Goal: Task Accomplishment & Management: Complete application form

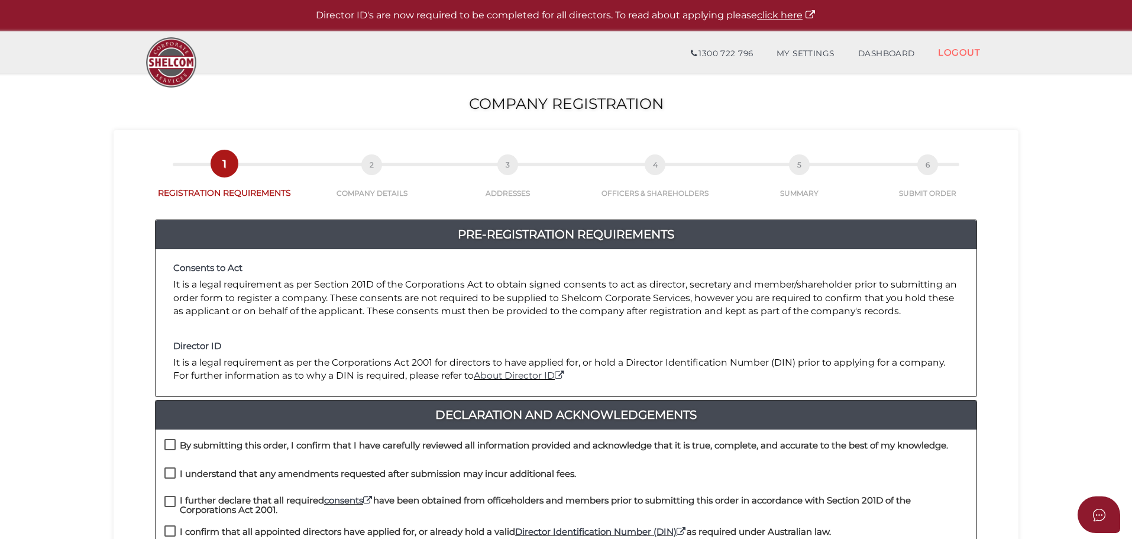
scroll to position [197, 0]
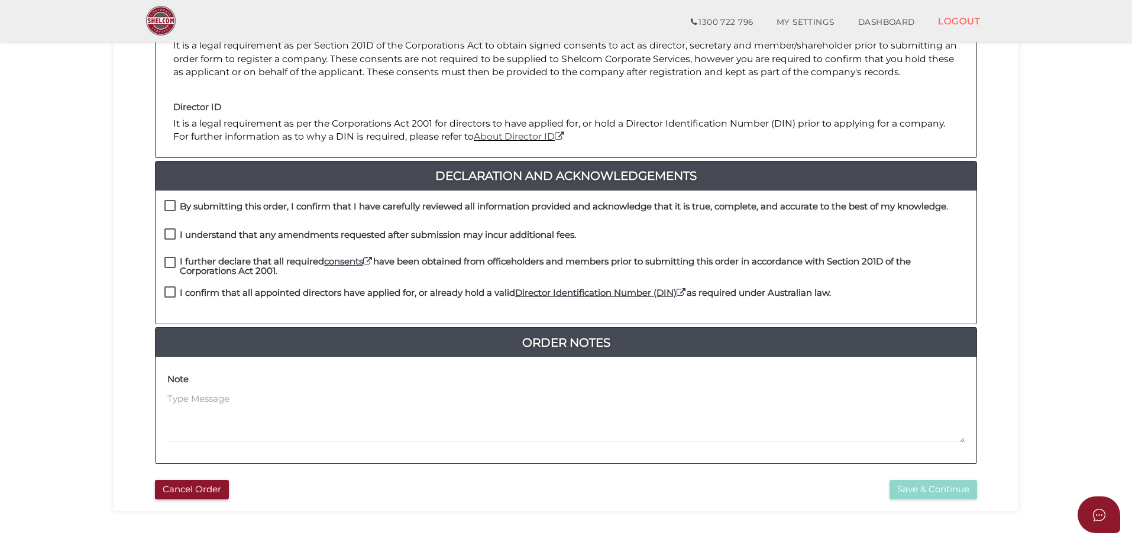
click at [173, 208] on label "By submitting this order, I confirm that I have carefully reviewed all informat…" at bounding box center [556, 209] width 784 height 15
checkbox input "true"
click at [172, 231] on label "I understand that any amendments requested after submission may incur additiona…" at bounding box center [370, 237] width 412 height 15
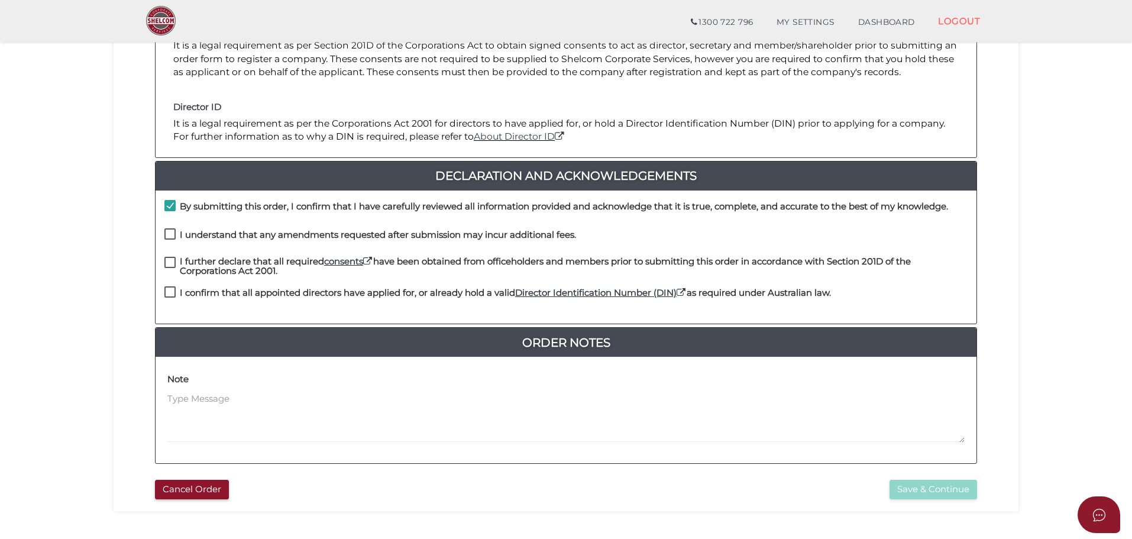
checkbox input "true"
click at [174, 260] on label "I further declare that all required consents have been obtained from officehold…" at bounding box center [565, 264] width 803 height 15
checkbox input "true"
click at [170, 286] on div "I further declare that all required consents have been obtained from officehold…" at bounding box center [566, 272] width 821 height 30
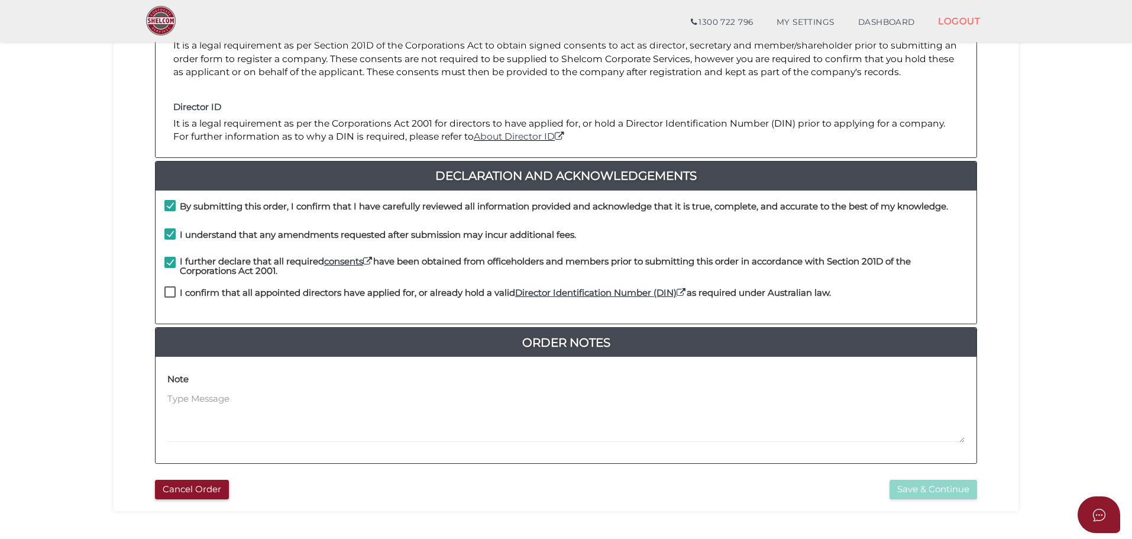
click at [168, 291] on label "I confirm that all appointed directors have applied for, or already hold a vali…" at bounding box center [497, 295] width 667 height 15
checkbox input "true"
click at [932, 489] on button "Save & Continue" at bounding box center [933, 490] width 88 height 20
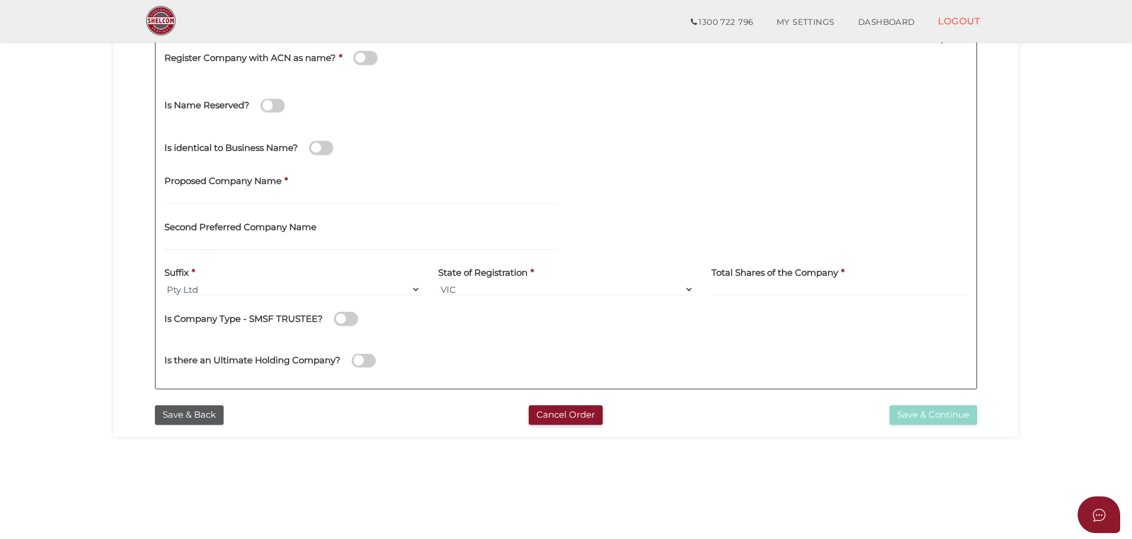
scroll to position [197, 0]
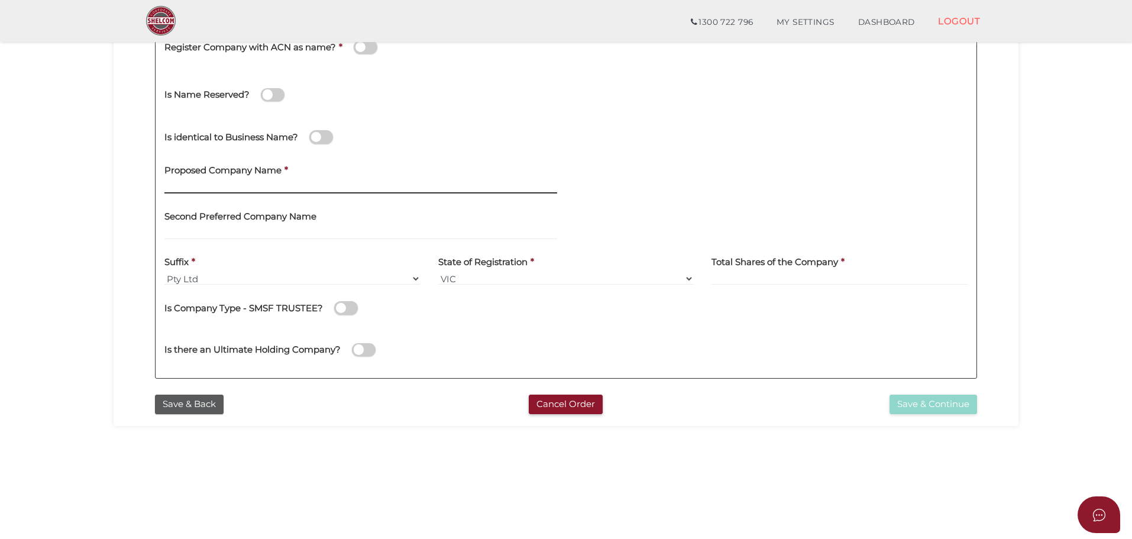
click at [261, 189] on input "text" at bounding box center [360, 186] width 393 height 13
type input "A"
type input "B"
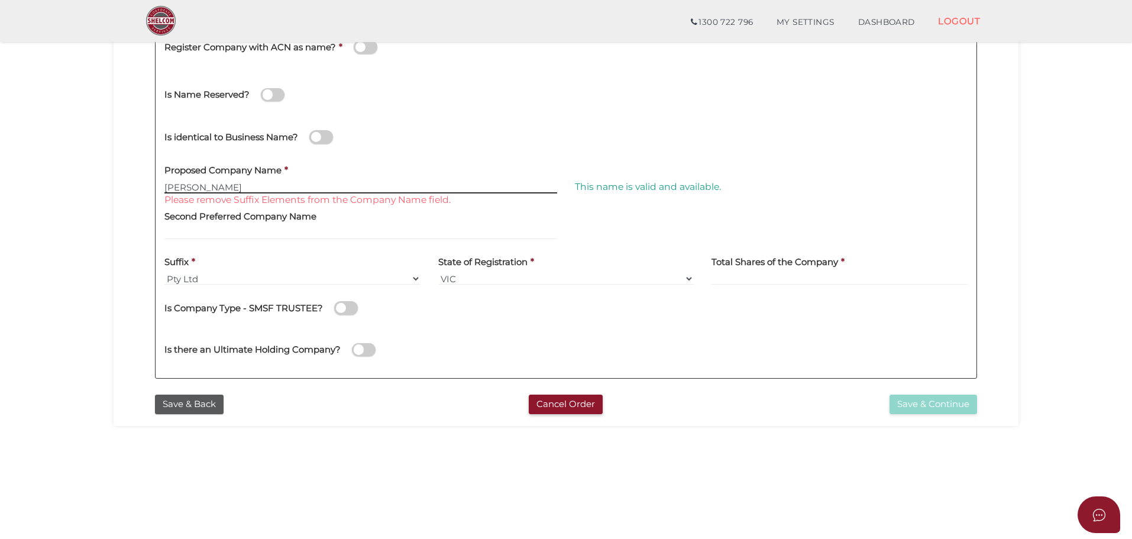
type input "Natoli-Hanna"
click at [795, 280] on input at bounding box center [839, 278] width 256 height 13
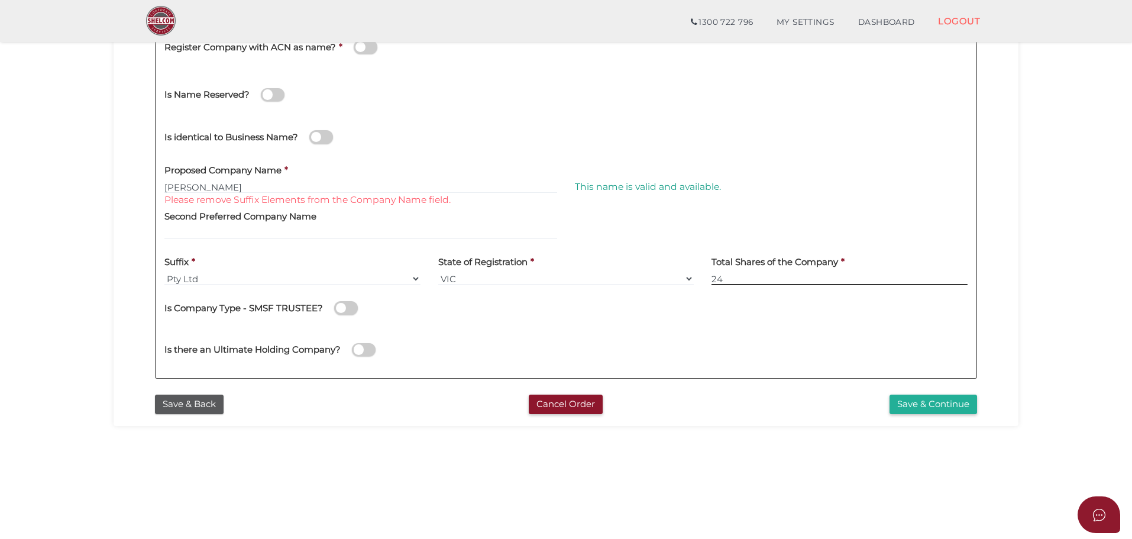
type input "24"
click at [916, 403] on button "Save & Continue" at bounding box center [933, 404] width 88 height 20
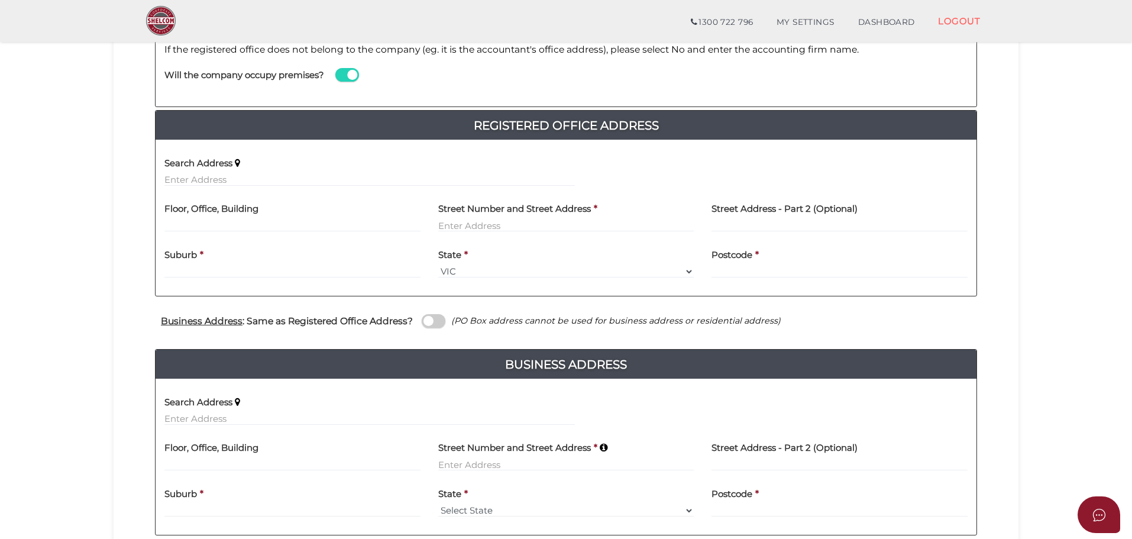
scroll to position [197, 0]
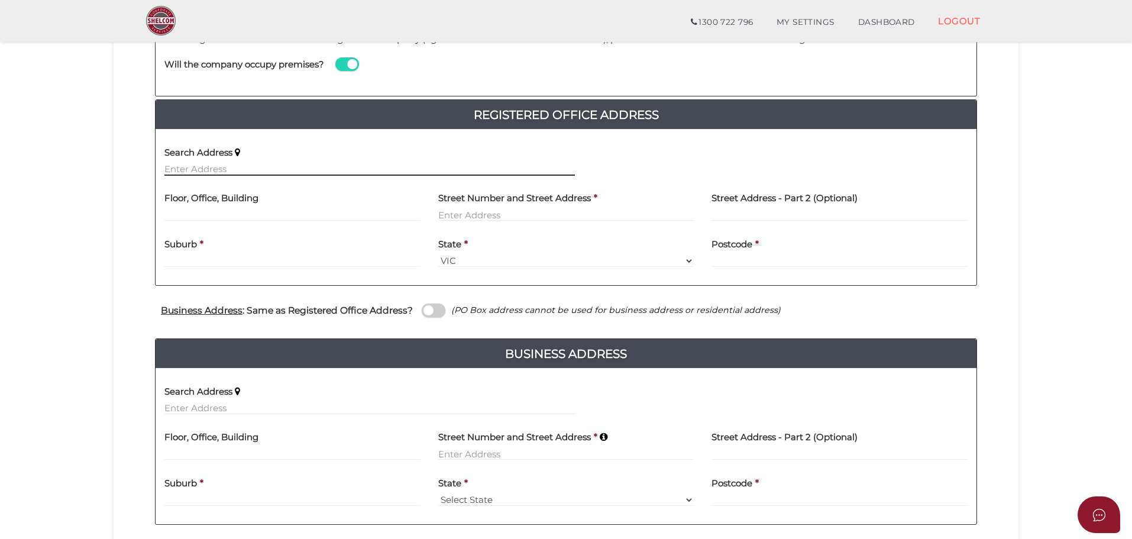
click at [215, 169] on input "text" at bounding box center [369, 169] width 410 height 13
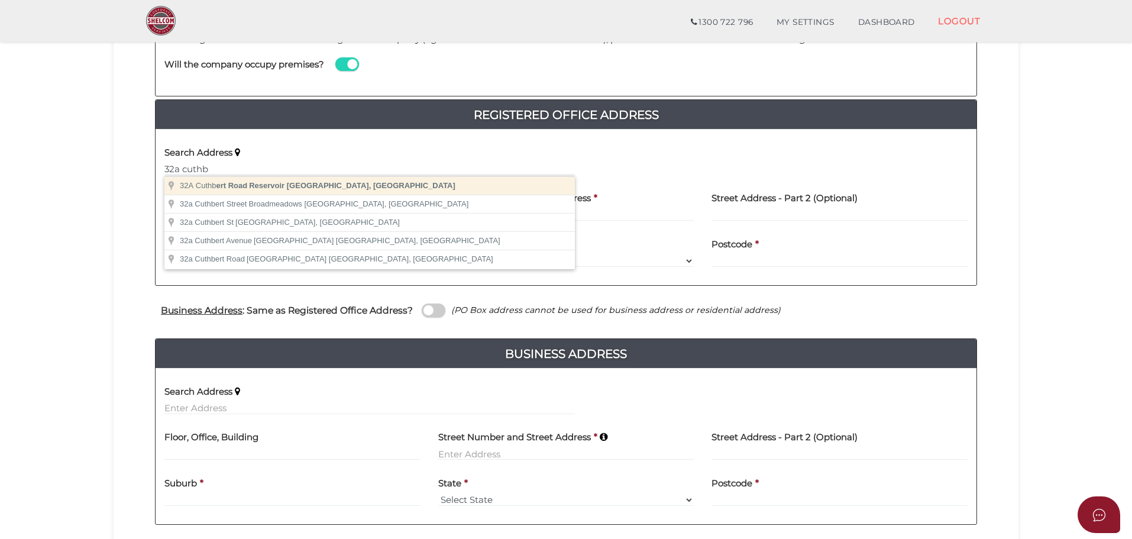
type input "32A Cuthbert Road, Reservoir VIC, Australia"
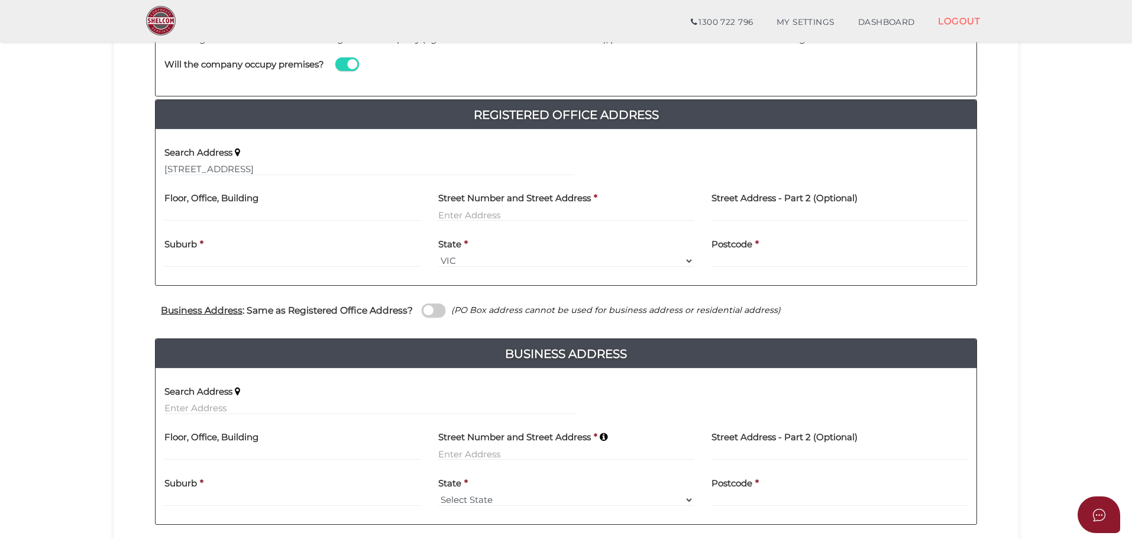
type input "32A Cuthbert Road"
type input "Reservoir"
select select "VIC"
type input "3073"
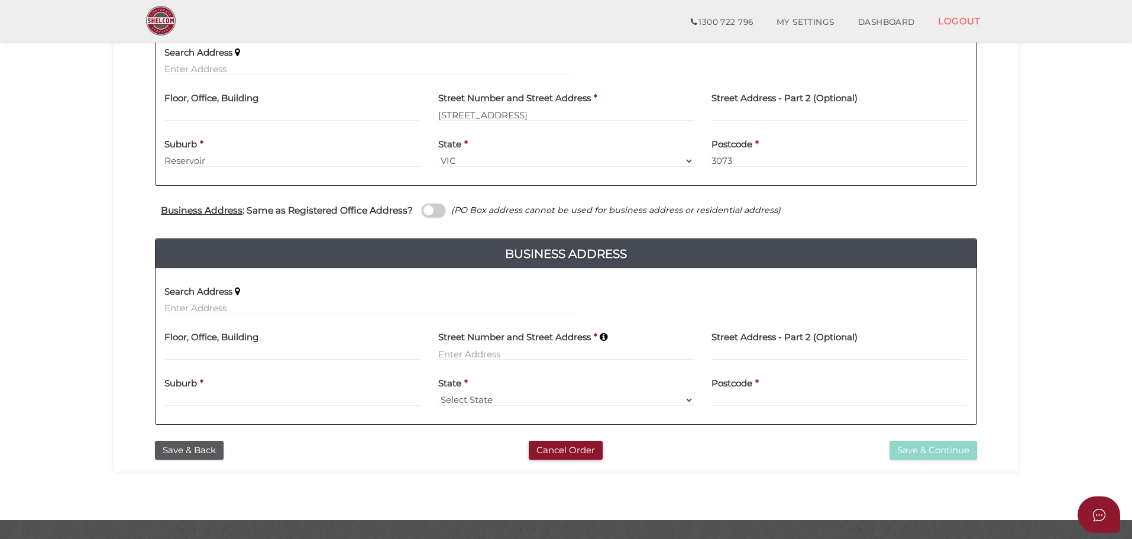
scroll to position [323, 0]
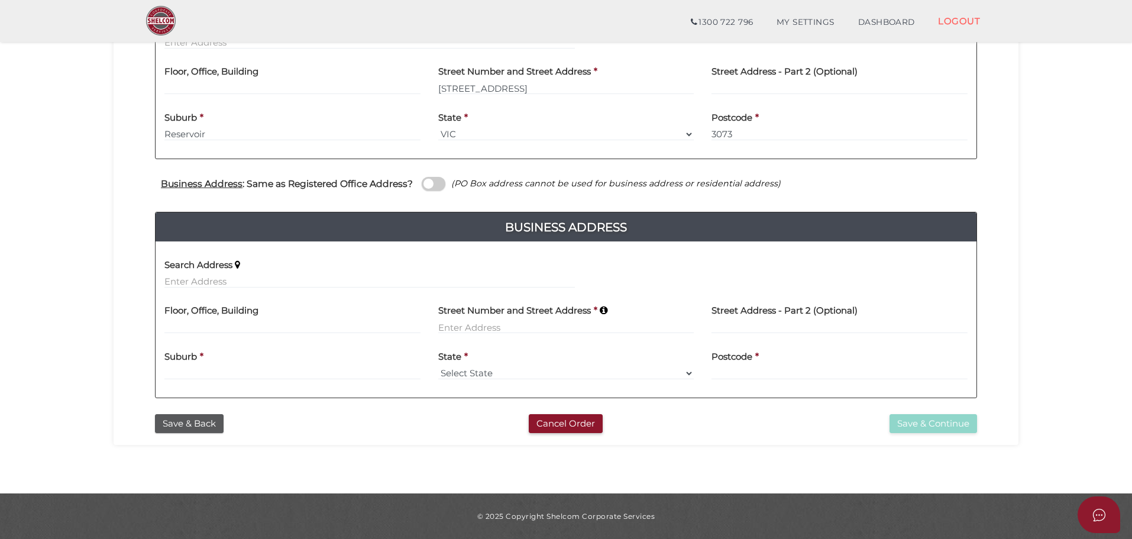
click at [429, 185] on span at bounding box center [434, 184] width 24 height 14
click at [0, 0] on input "checkbox" at bounding box center [0, 0] width 0 height 0
type input "32A Cuthbert Road"
type input "Reservoir"
select select "VIC"
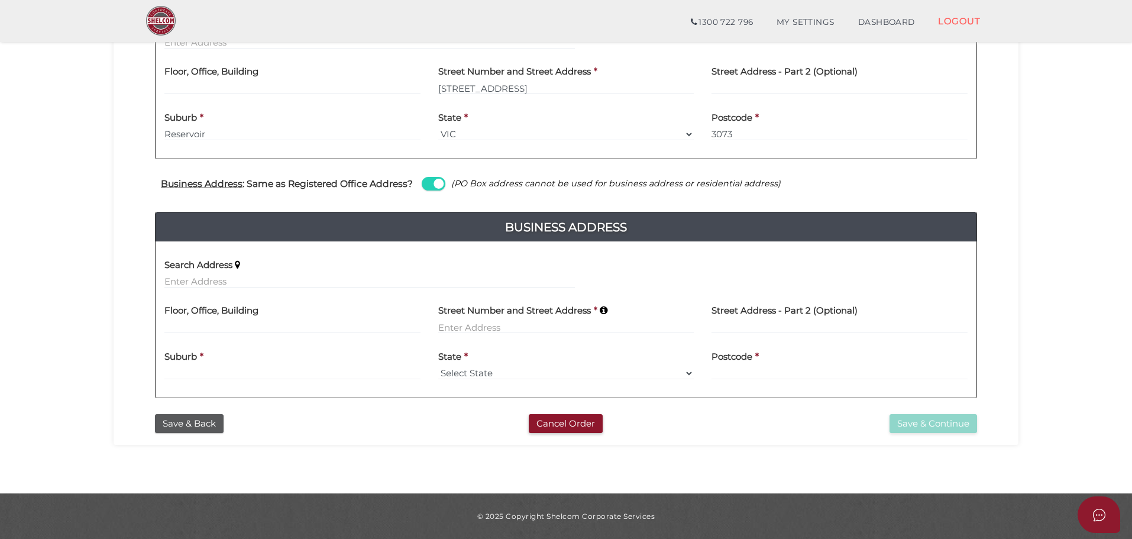
type input "3073"
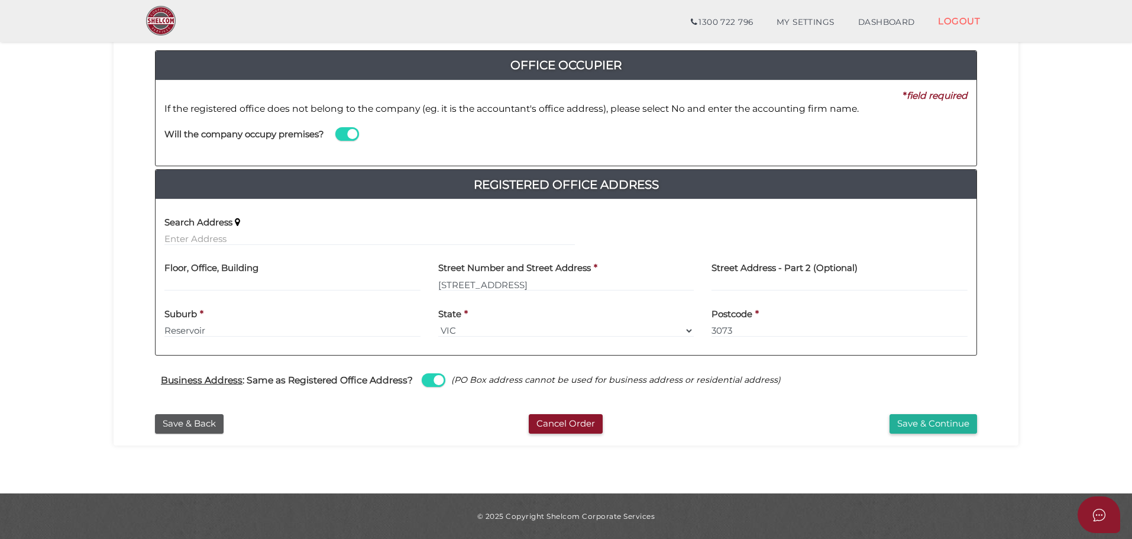
scroll to position [127, 0]
click at [433, 377] on span at bounding box center [434, 380] width 24 height 14
click at [0, 0] on input "checkbox" at bounding box center [0, 0] width 0 height 0
select select
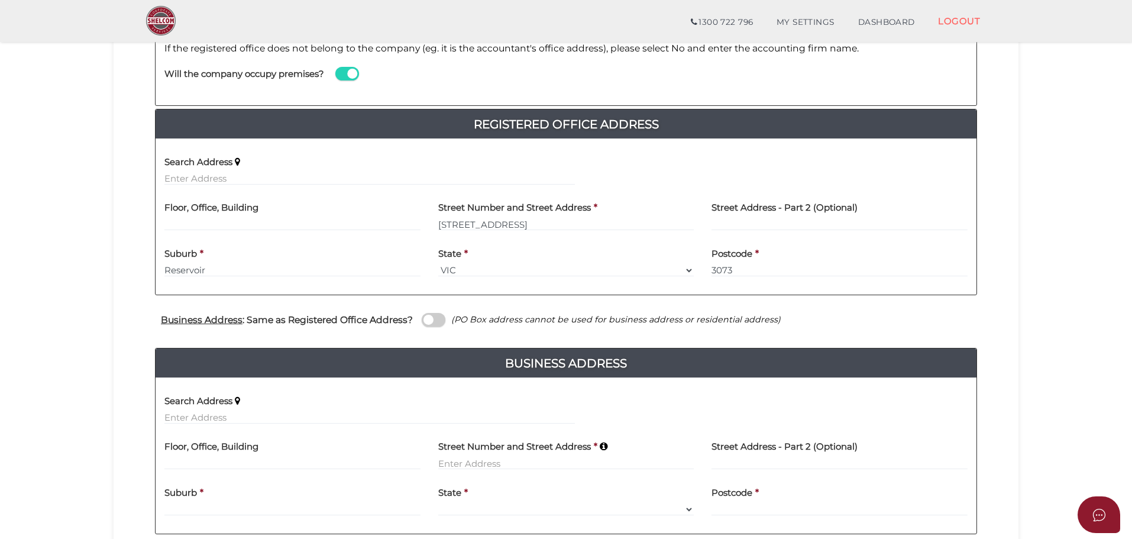
scroll to position [197, 0]
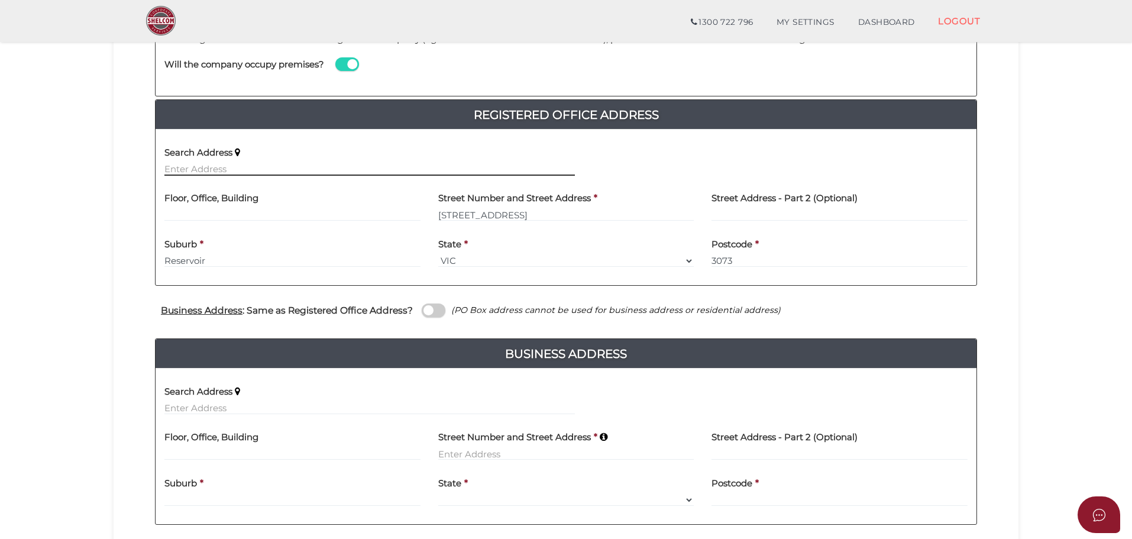
click at [240, 169] on input "text" at bounding box center [369, 169] width 410 height 13
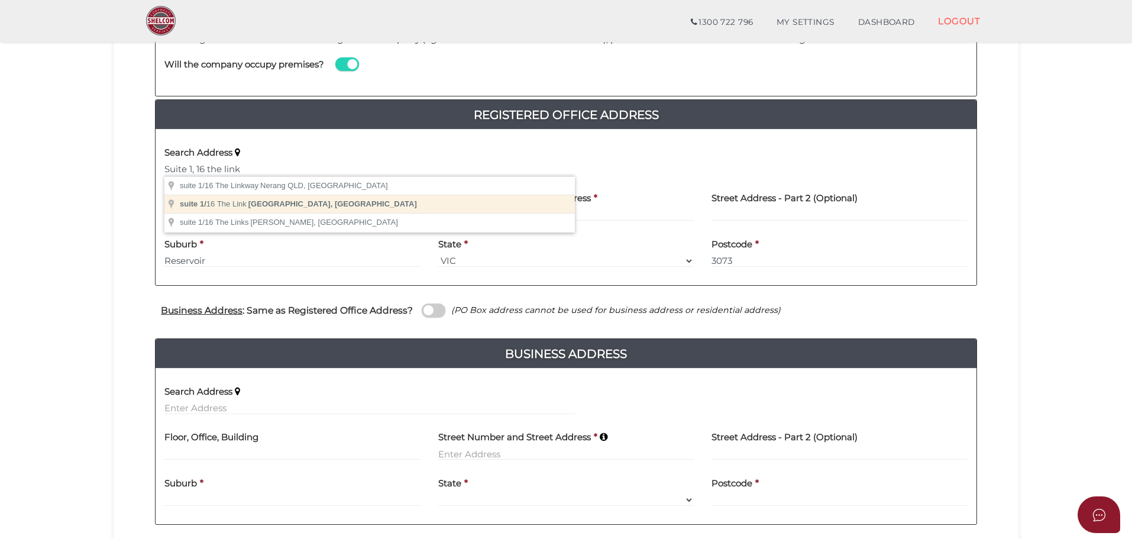
type input "suite 1/16 The Link, Mill Park VIC, Australia"
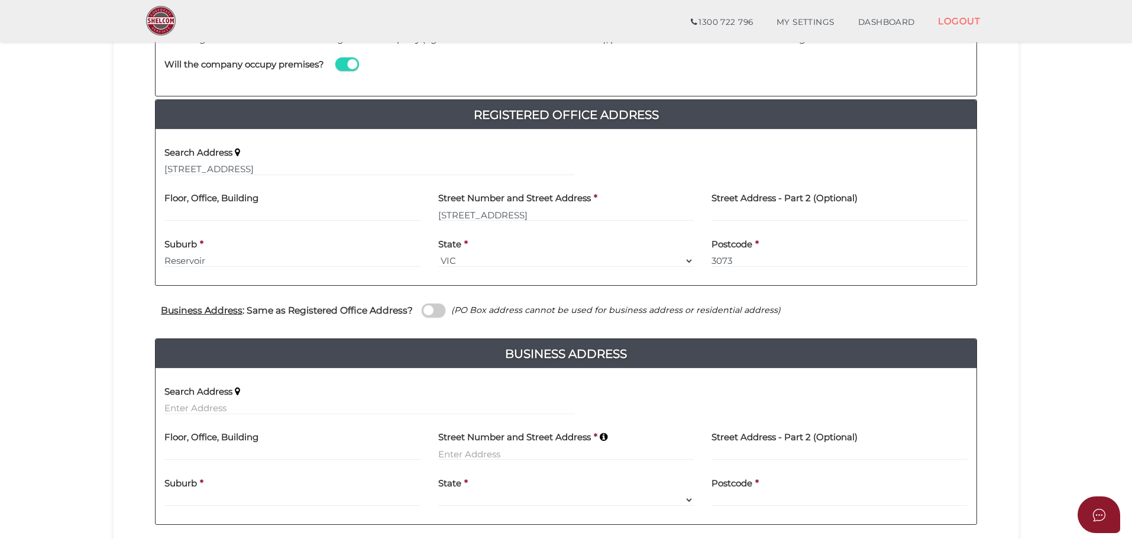
type input "suite 1"
type input "16 The Link"
type input "Mill Park"
select select "VIC"
type input "3082"
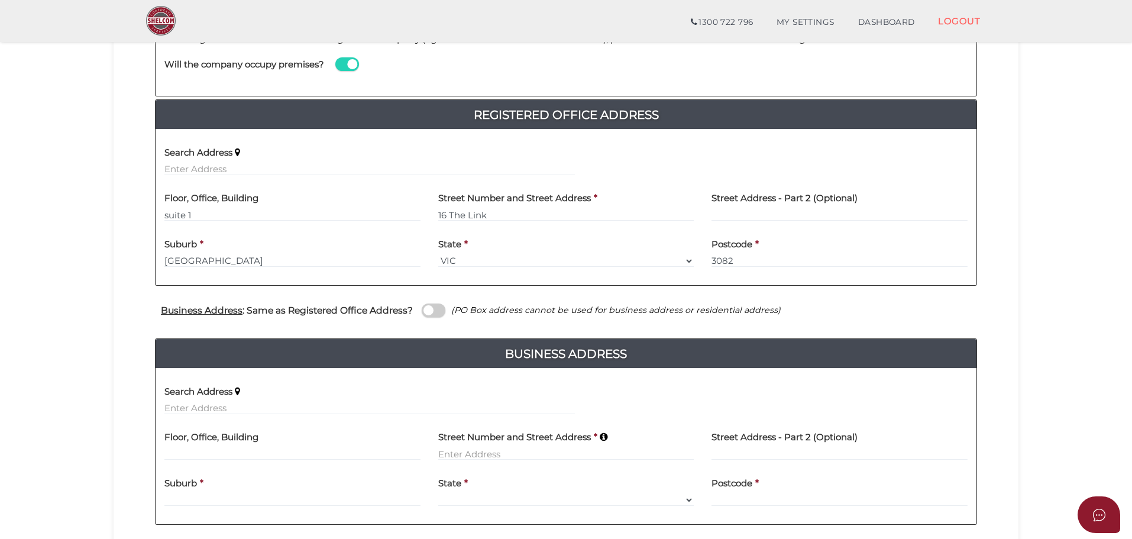
scroll to position [323, 0]
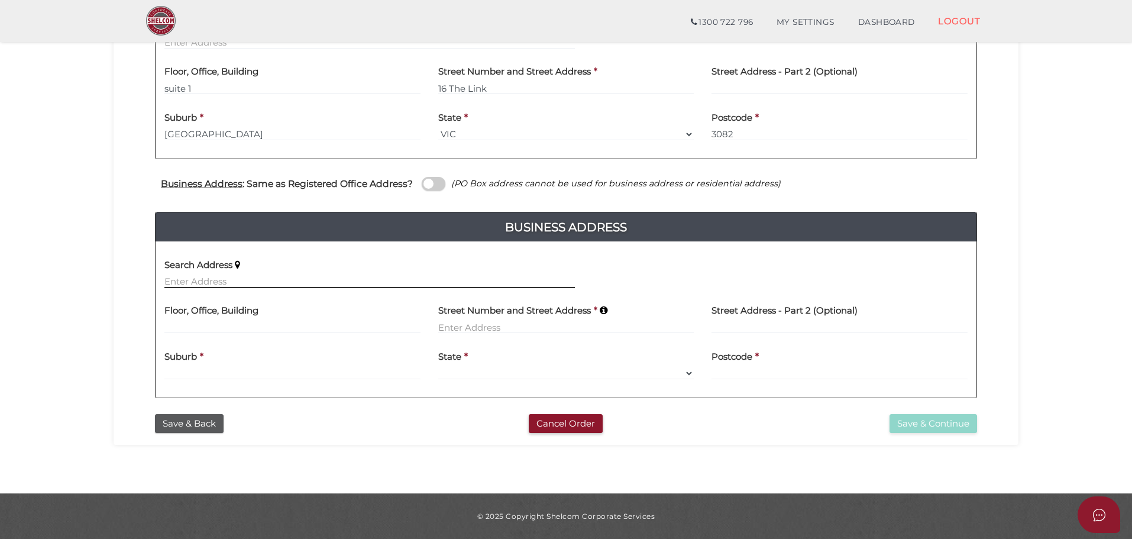
click at [216, 287] on input "text" at bounding box center [369, 281] width 410 height 13
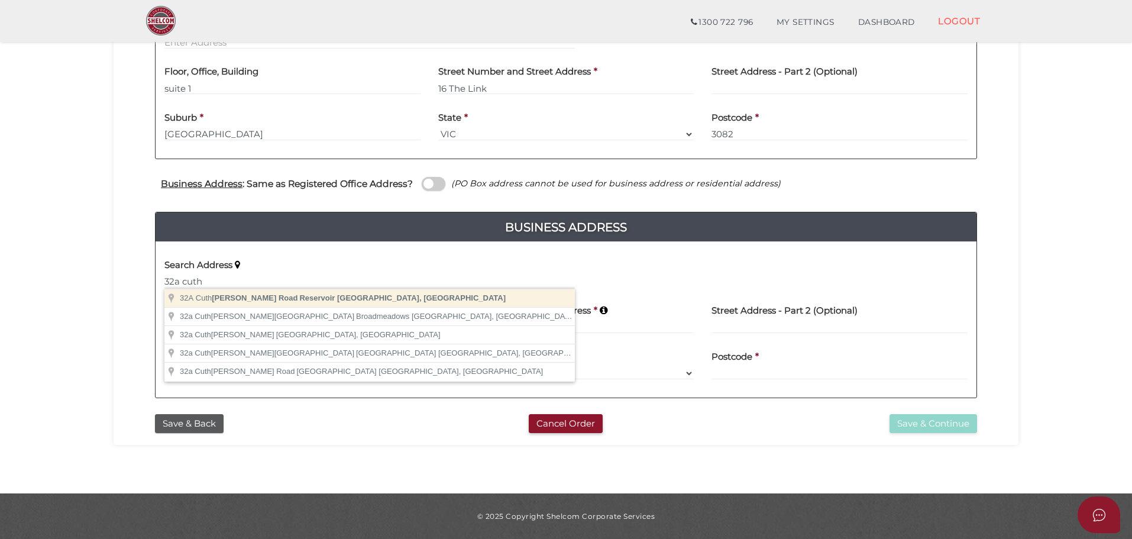
type input "32A Cuthbert Road, Reservoir VIC, Australia"
type input "32A Cuthbert Road"
type input "Reservoir"
select select "VIC"
type input "3073"
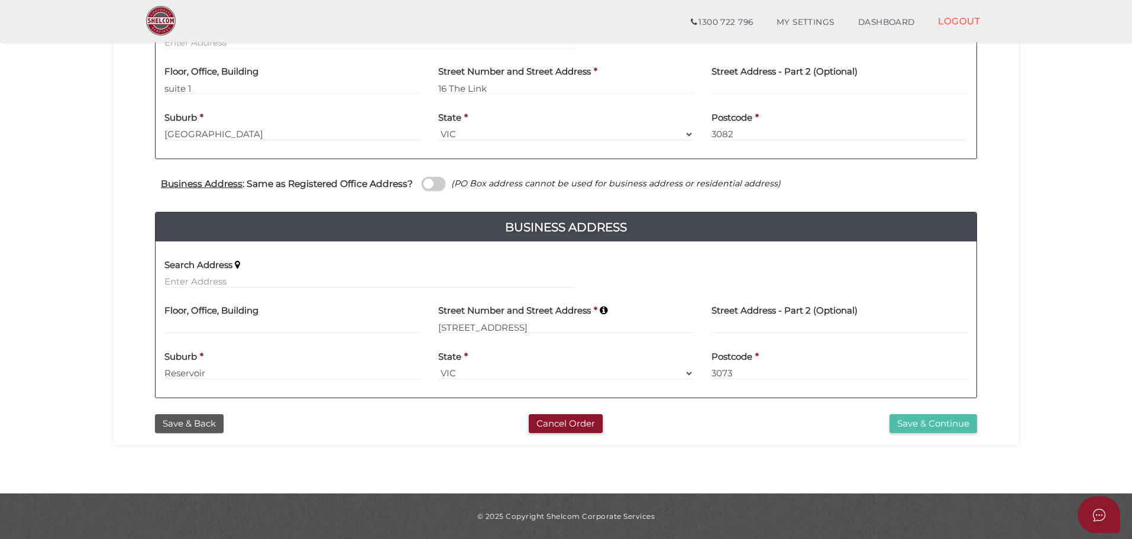
click at [942, 425] on button "Save & Continue" at bounding box center [933, 424] width 88 height 20
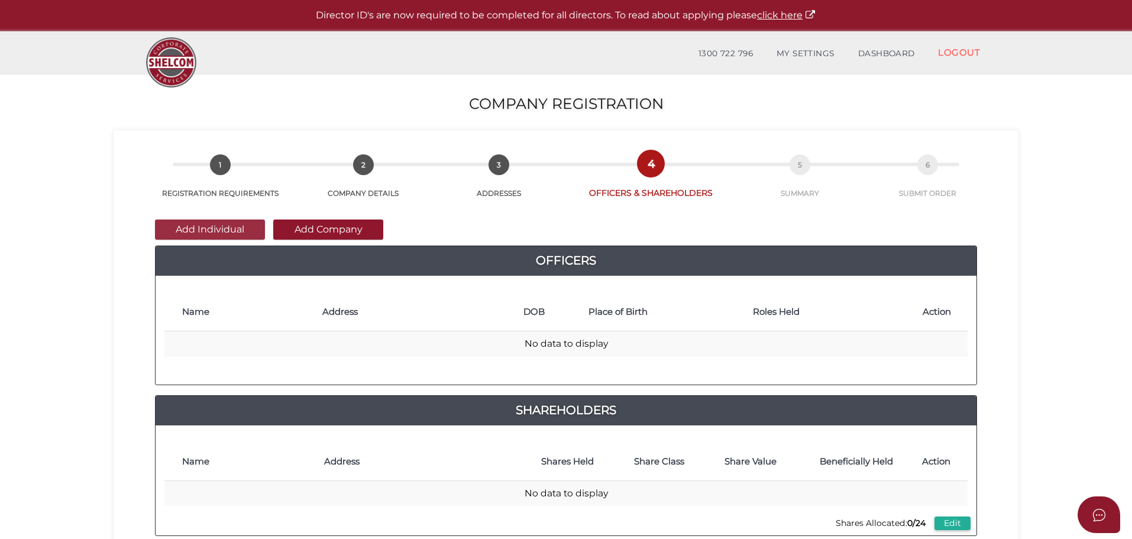
click at [217, 229] on button "Add Individual" at bounding box center [210, 229] width 110 height 20
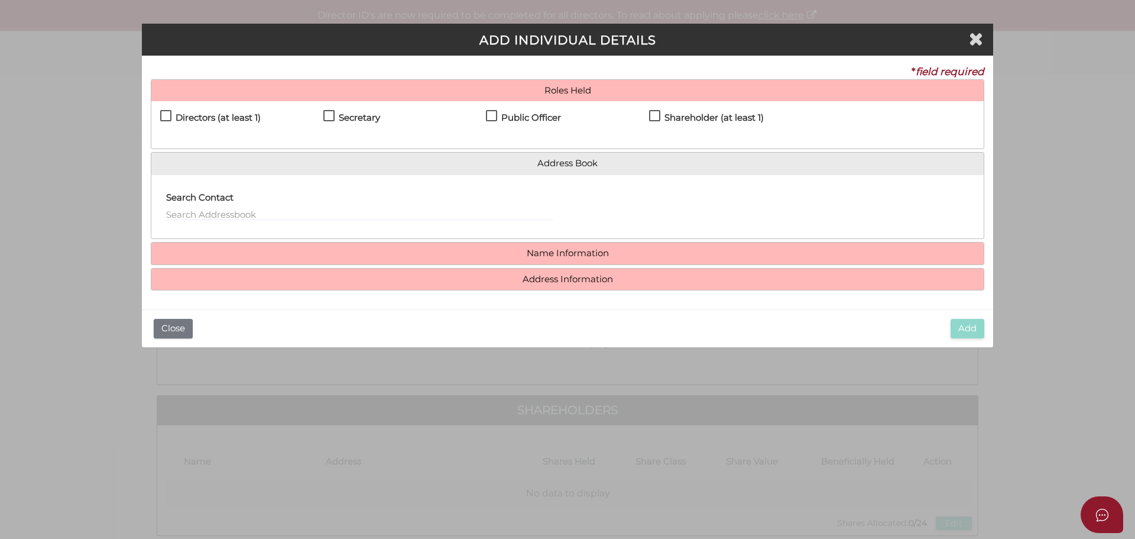
click at [163, 113] on label "Directors (at least 1)" at bounding box center [210, 120] width 101 height 15
checkbox input "true"
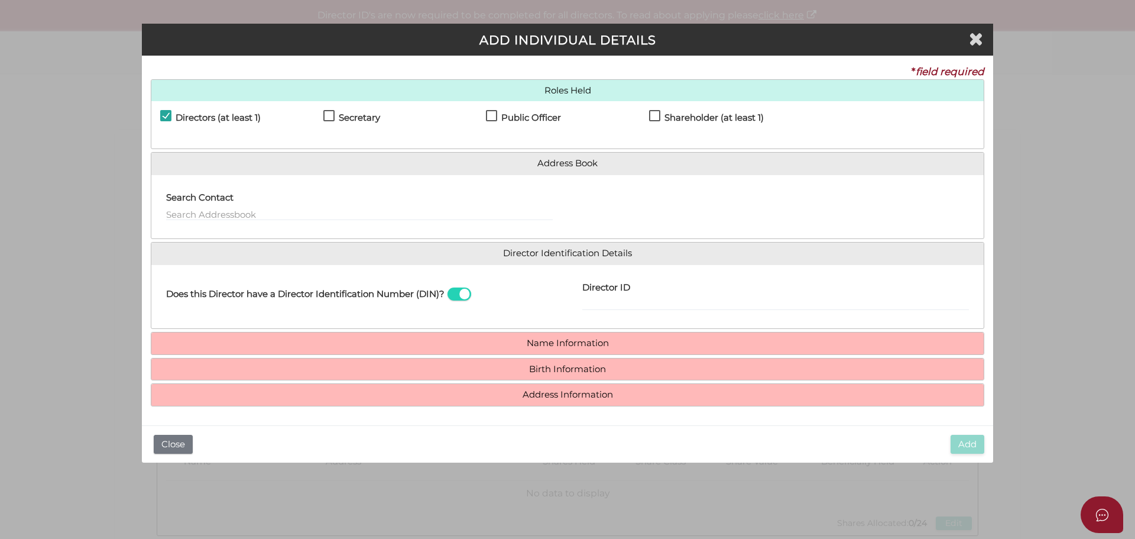
click at [656, 118] on label "Shareholder (at least 1)" at bounding box center [706, 120] width 115 height 15
checkbox input "true"
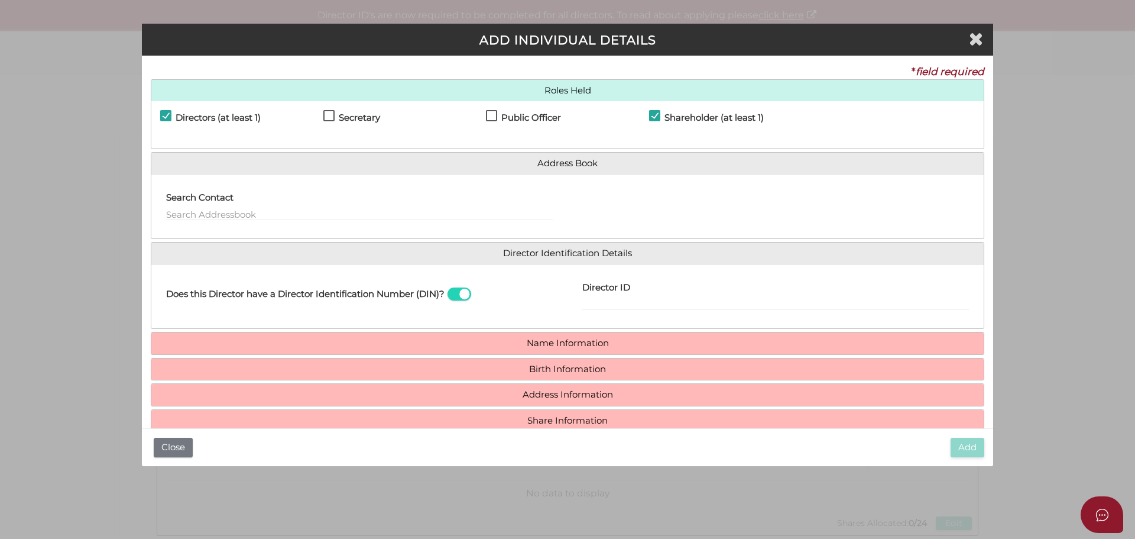
click at [330, 116] on label "Secretary" at bounding box center [351, 120] width 57 height 15
click at [247, 214] on input "text" at bounding box center [359, 214] width 387 height 13
click at [170, 446] on button "Close" at bounding box center [173, 448] width 39 height 20
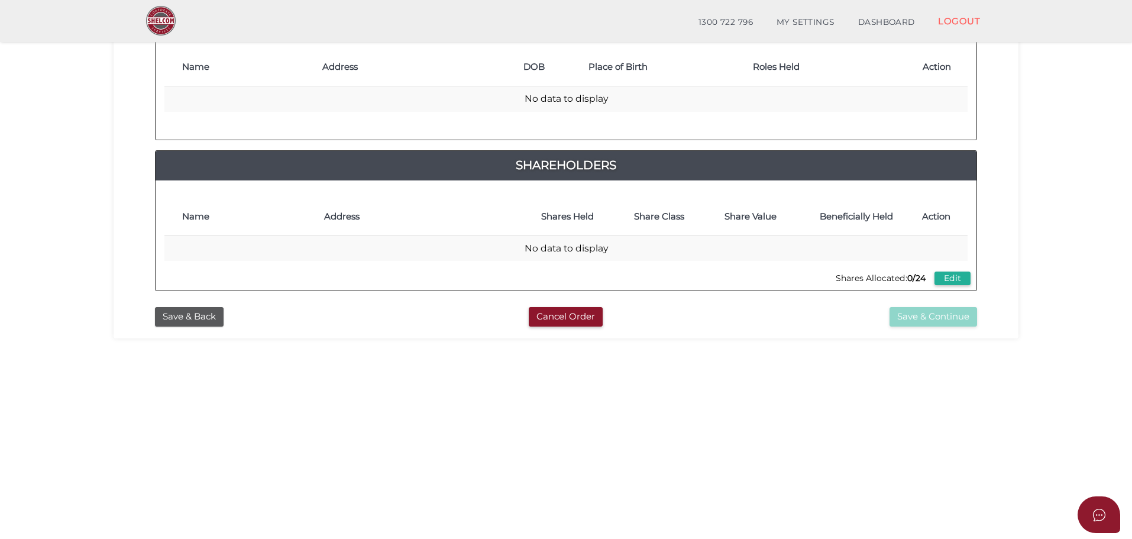
scroll to position [273, 0]
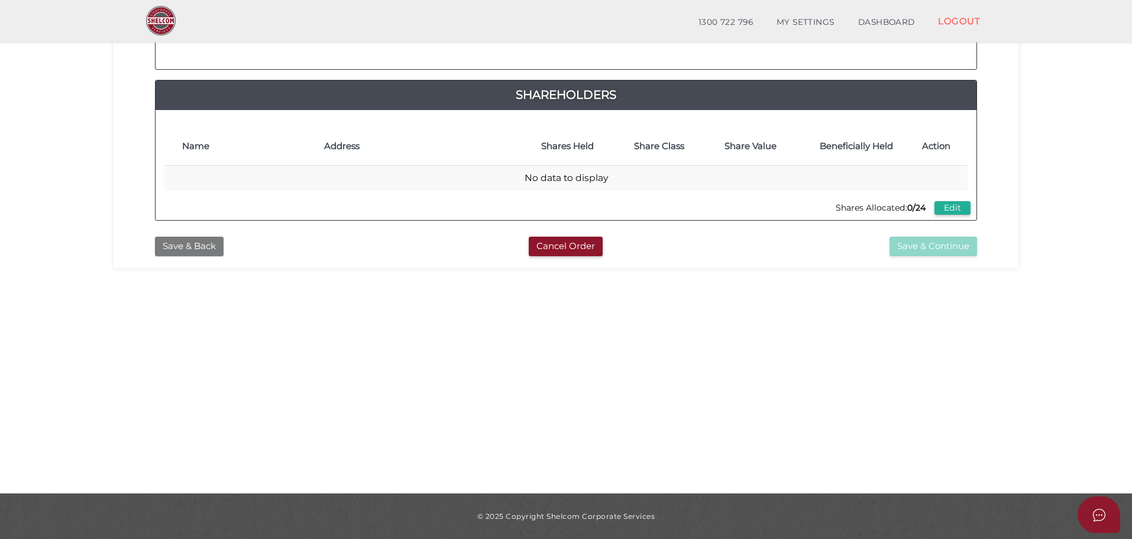
click at [188, 248] on button "Save & Back" at bounding box center [189, 247] width 69 height 20
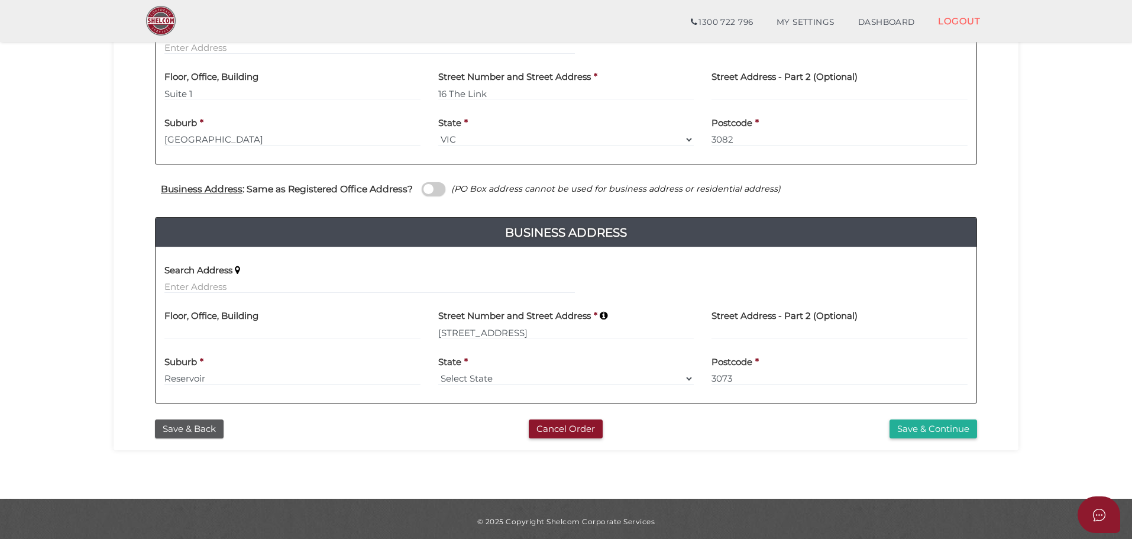
scroll to position [323, 0]
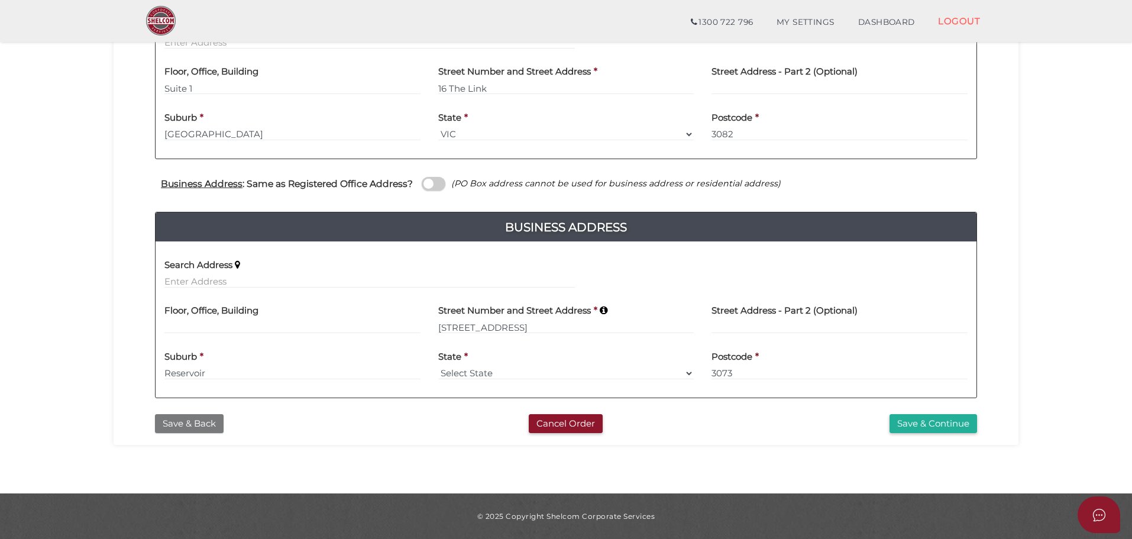
click at [199, 427] on button "Save & Back" at bounding box center [189, 424] width 69 height 20
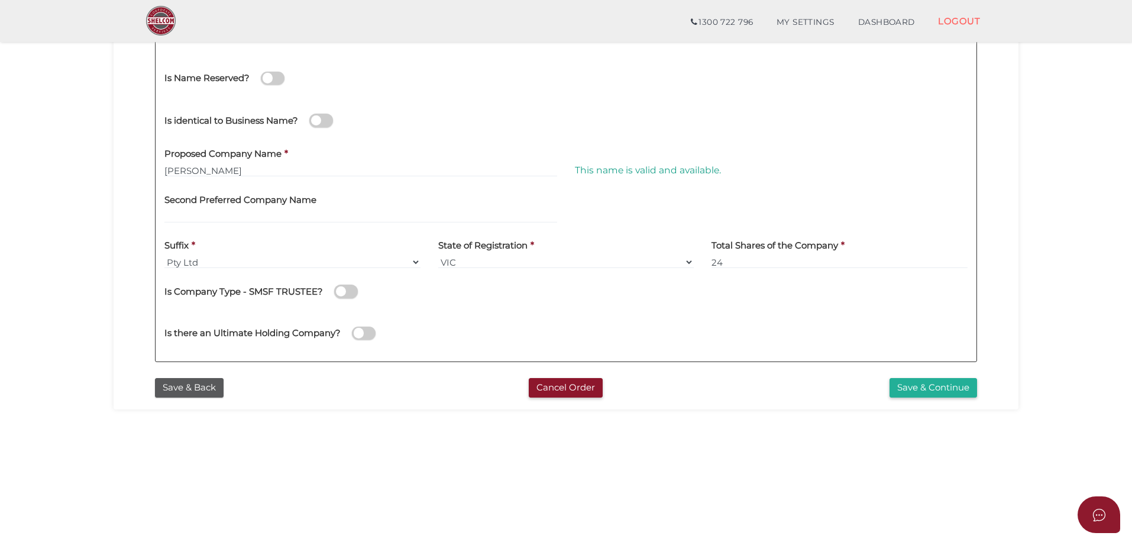
scroll to position [273, 0]
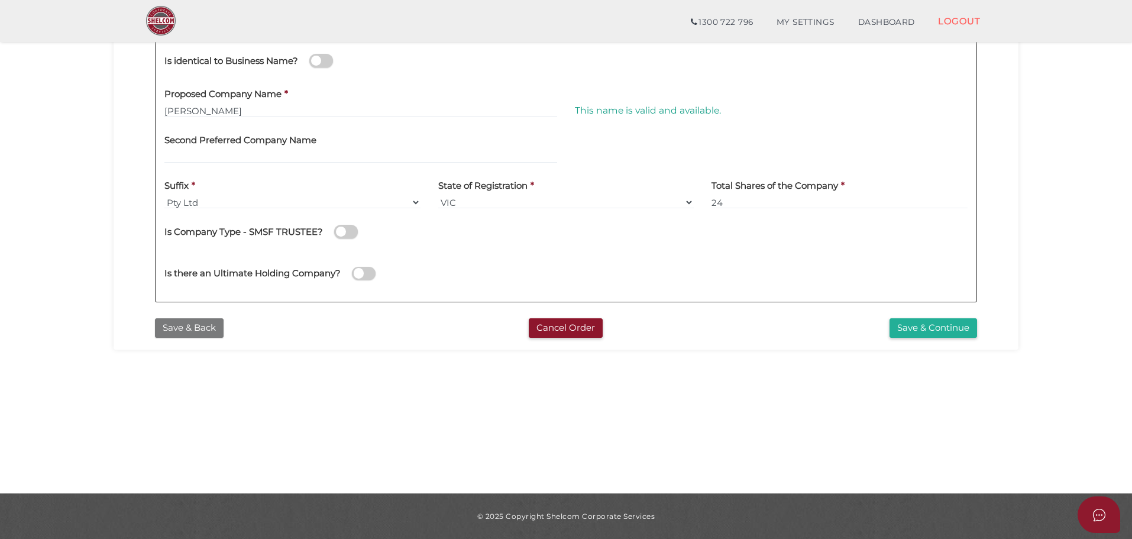
click at [200, 329] on button "Save & Back" at bounding box center [189, 328] width 69 height 20
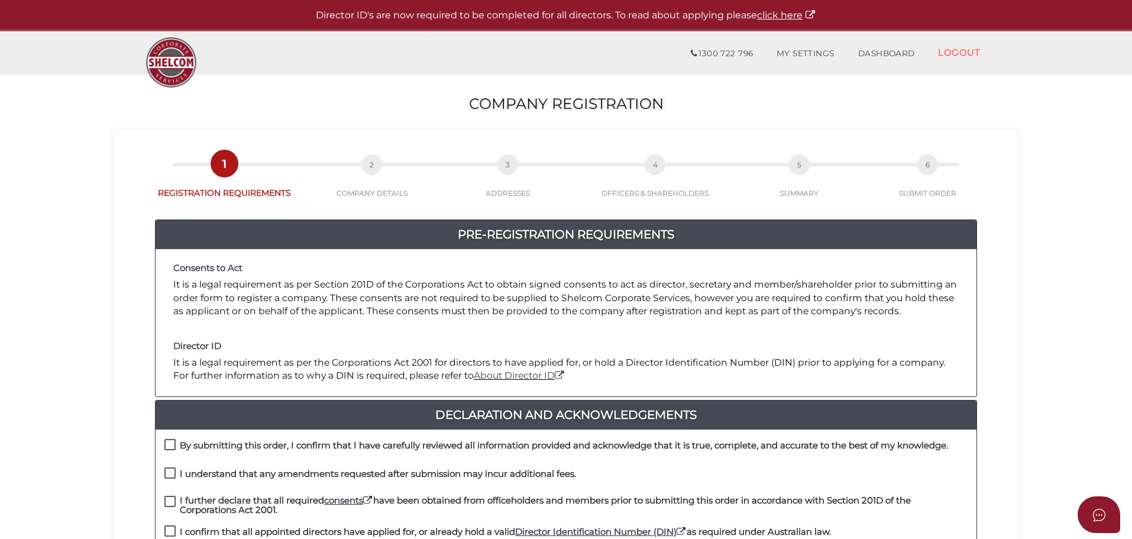
scroll to position [273, 0]
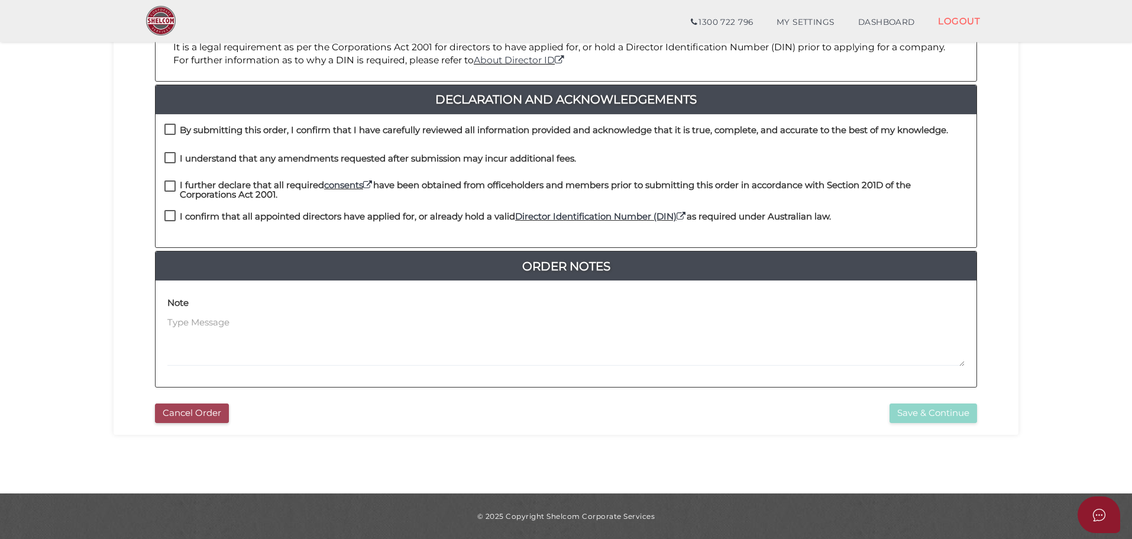
click at [214, 412] on button "Cancel Order" at bounding box center [192, 413] width 74 height 20
